Goal: Information Seeking & Learning: Find specific fact

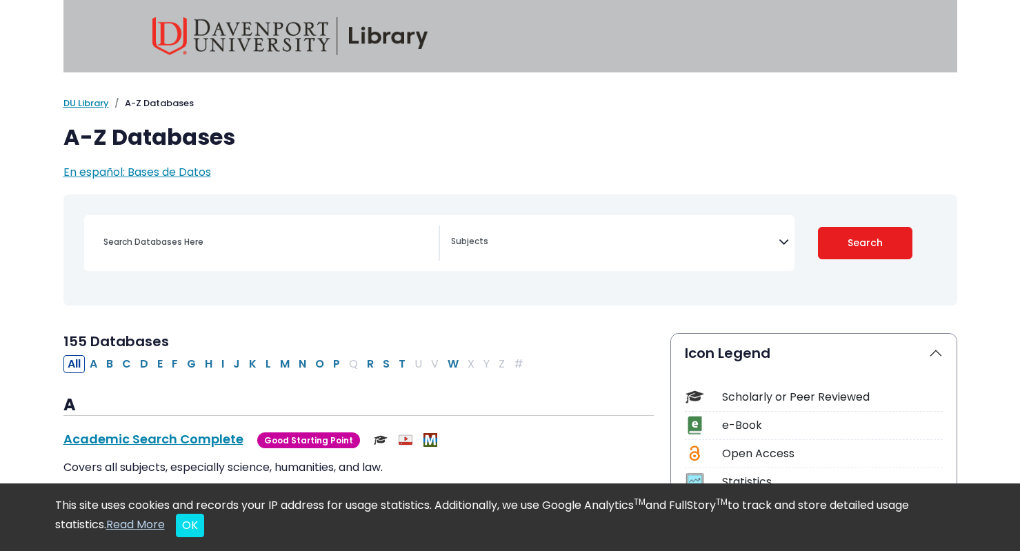
select select "Database Subject Filter"
click at [312, 233] on input "Search database by title or keyword" at bounding box center [266, 242] width 343 height 20
type input "prenatal development"
click at [818, 227] on button "Search" at bounding box center [865, 243] width 94 height 32
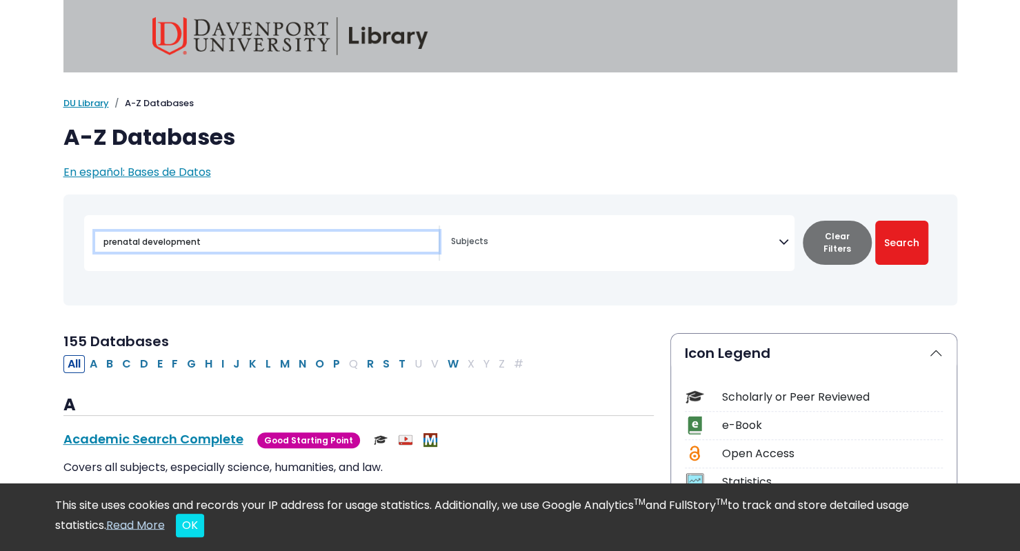
select select "Database Subject Filter"
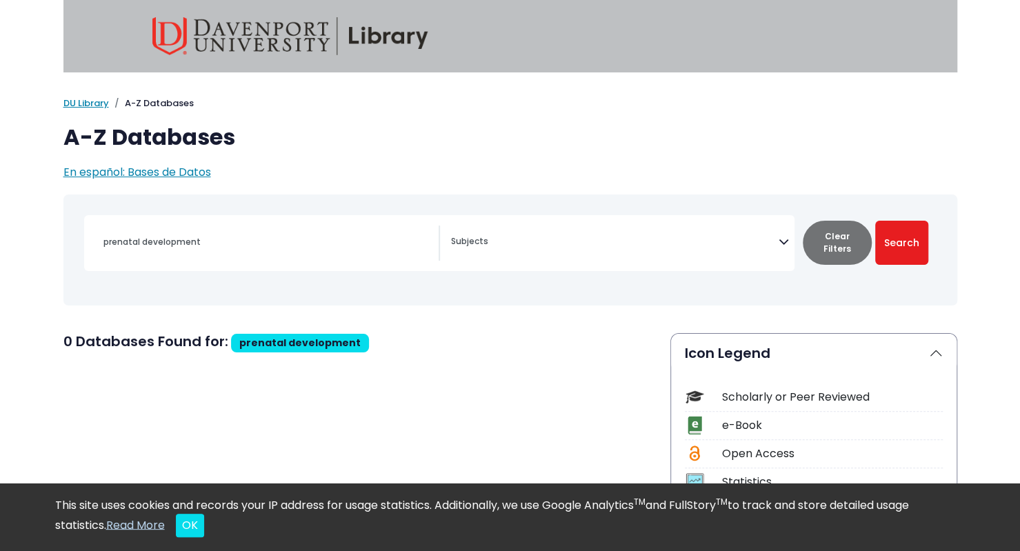
click at [315, 228] on div "prenatal development" at bounding box center [266, 242] width 343 height 33
click at [312, 241] on input "prenatal development" at bounding box center [266, 242] width 343 height 20
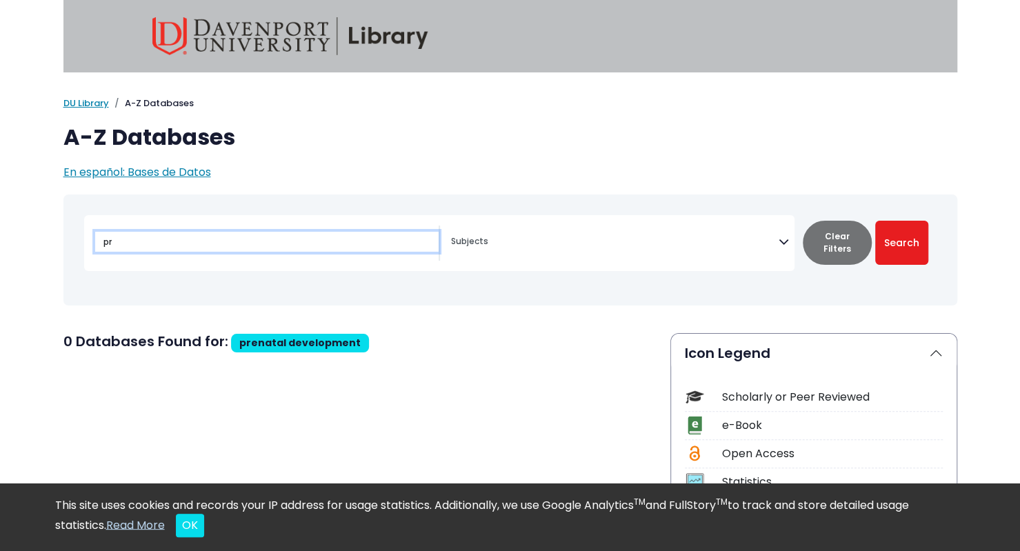
type input "p"
click at [875, 221] on button "Search" at bounding box center [901, 243] width 53 height 44
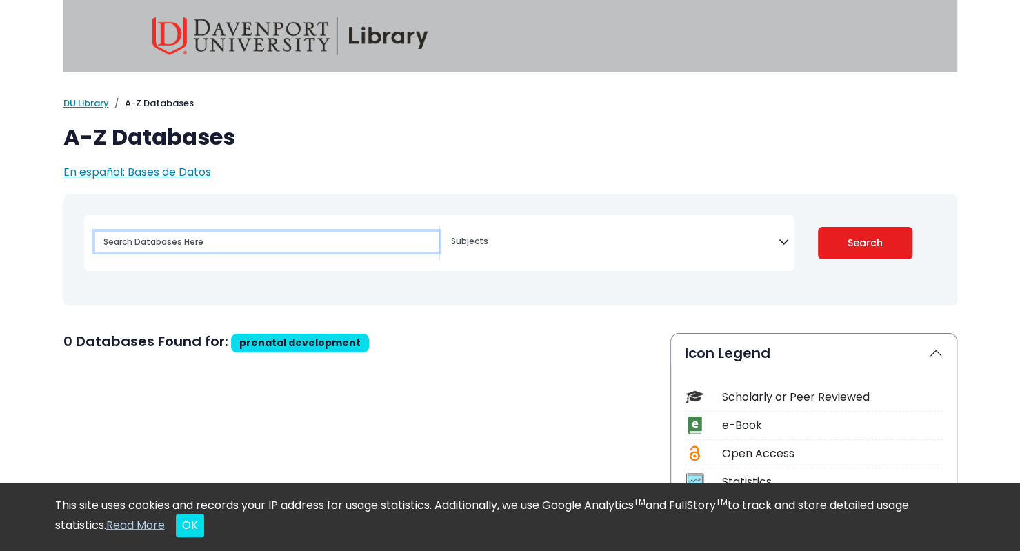
select select "Database Subject Filter"
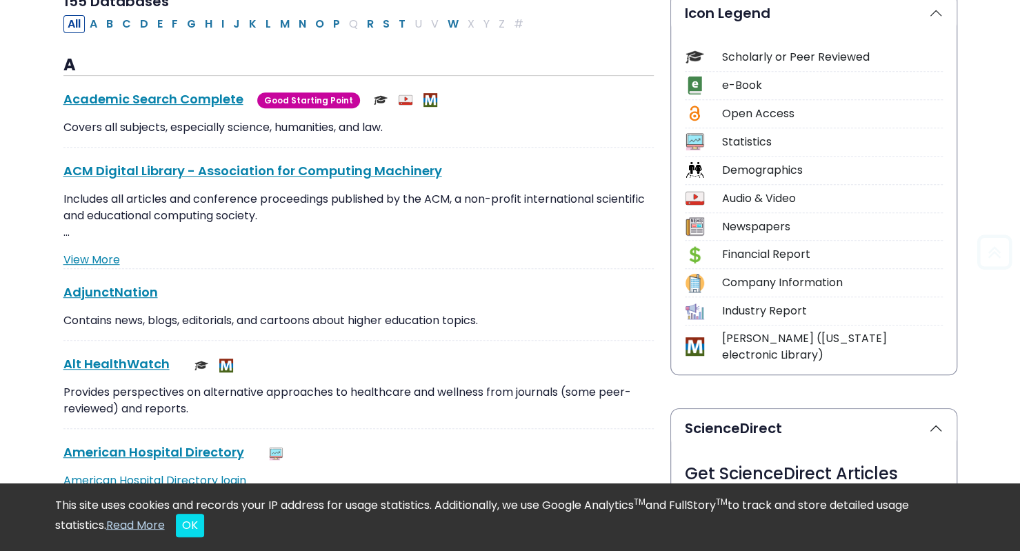
scroll to position [345, 0]
